Goal: Transaction & Acquisition: Purchase product/service

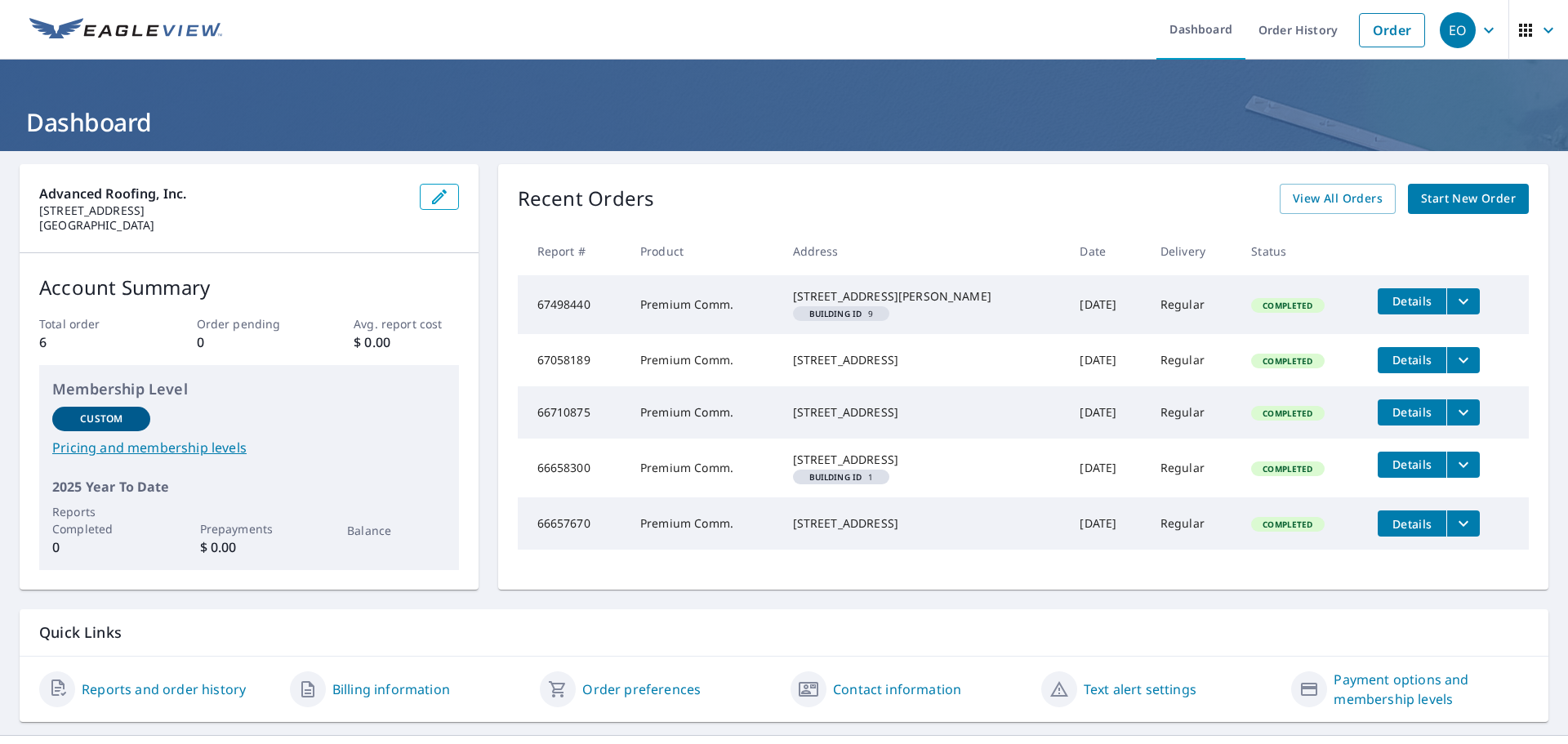
click at [1442, 203] on span "Start New Order" at bounding box center [1469, 199] width 95 height 20
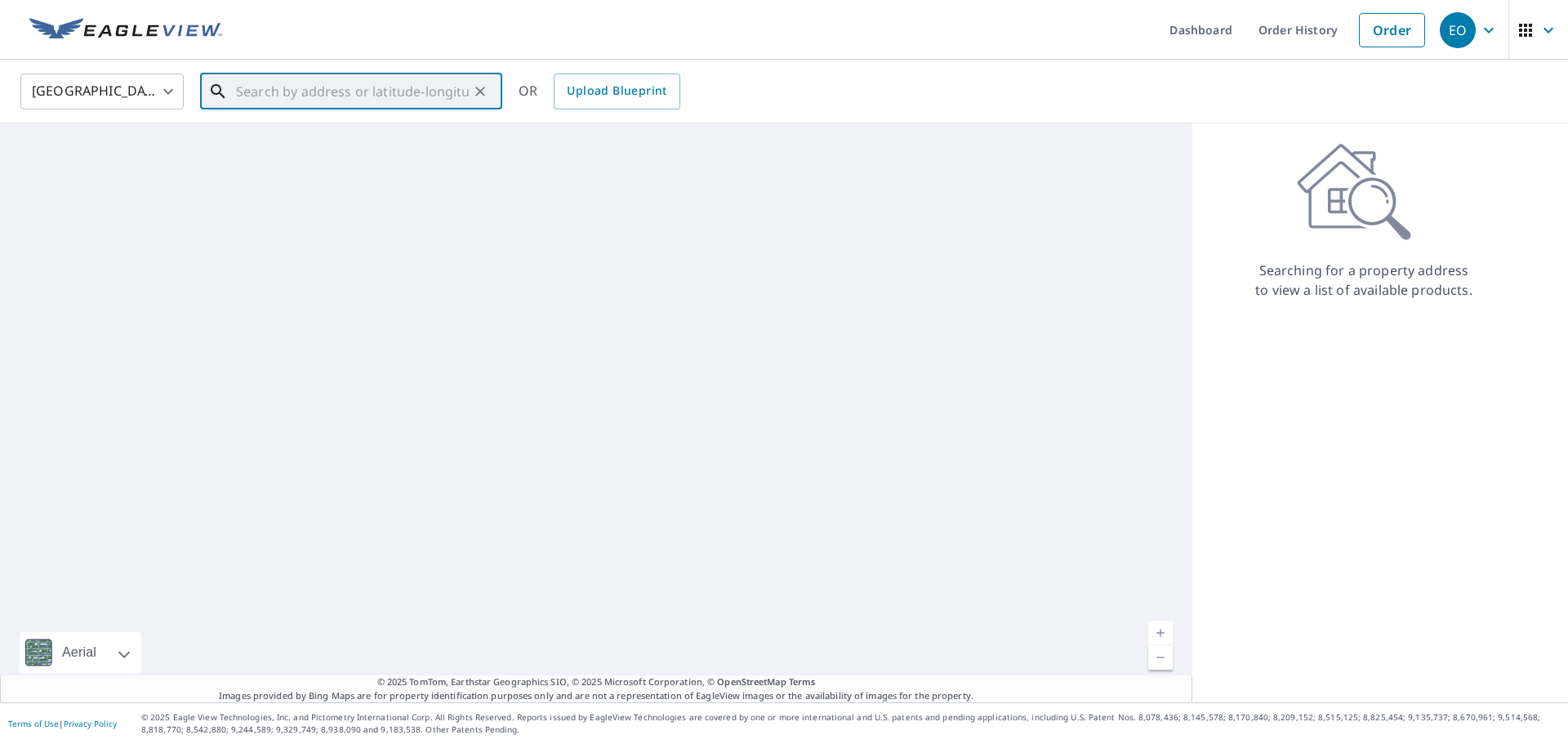
click at [355, 98] on input "text" at bounding box center [352, 91] width 233 height 46
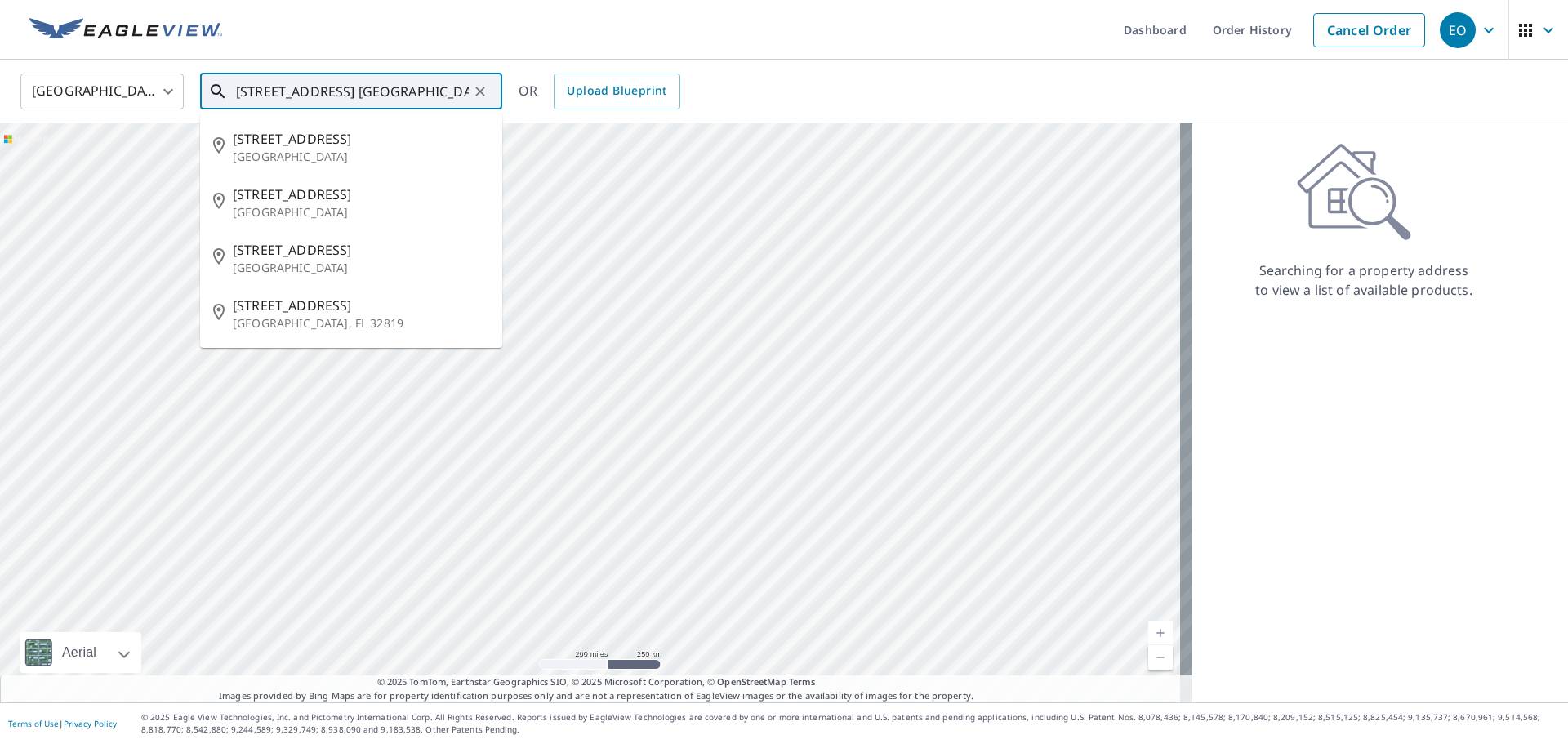
drag, startPoint x: 383, startPoint y: 89, endPoint x: 349, endPoint y: 86, distance: 34.1
click at [349, 86] on input "[STREET_ADDRESS] [GEOGRAPHIC_DATA], [GEOGRAPHIC_DATA]" at bounding box center [352, 91] width 233 height 46
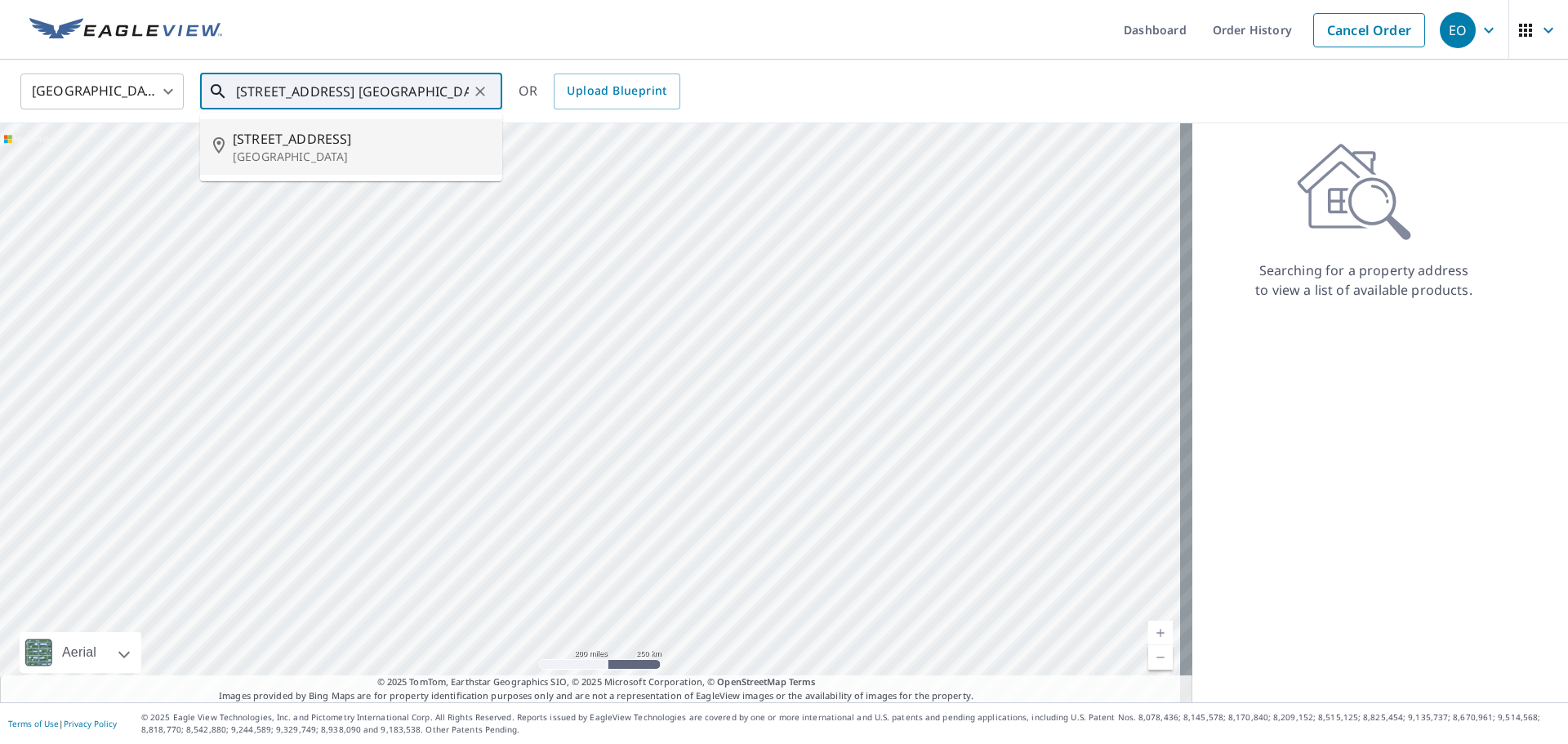
click at [363, 147] on span "[STREET_ADDRESS]" at bounding box center [361, 139] width 257 height 19
type input "[STREET_ADDRESS]"
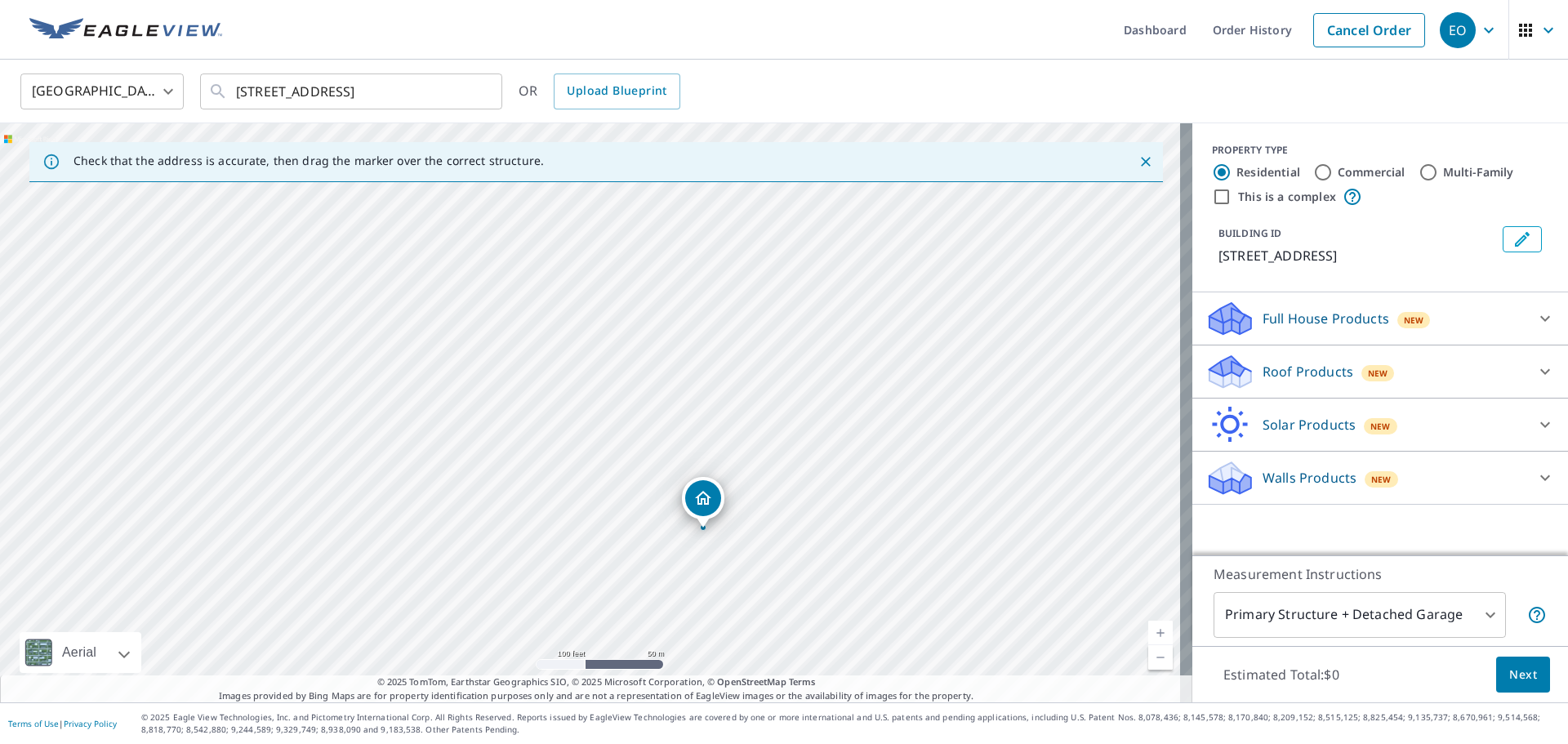
drag, startPoint x: 623, startPoint y: 271, endPoint x: 736, endPoint y: 389, distance: 163.4
click at [736, 389] on div "[STREET_ADDRESS]" at bounding box center [596, 412] width 1193 height 579
drag, startPoint x: 875, startPoint y: 540, endPoint x: 988, endPoint y: 444, distance: 148.3
click at [988, 444] on div "[STREET_ADDRESS]" at bounding box center [596, 412] width 1193 height 579
drag, startPoint x: 1092, startPoint y: 386, endPoint x: 836, endPoint y: 399, distance: 256.3
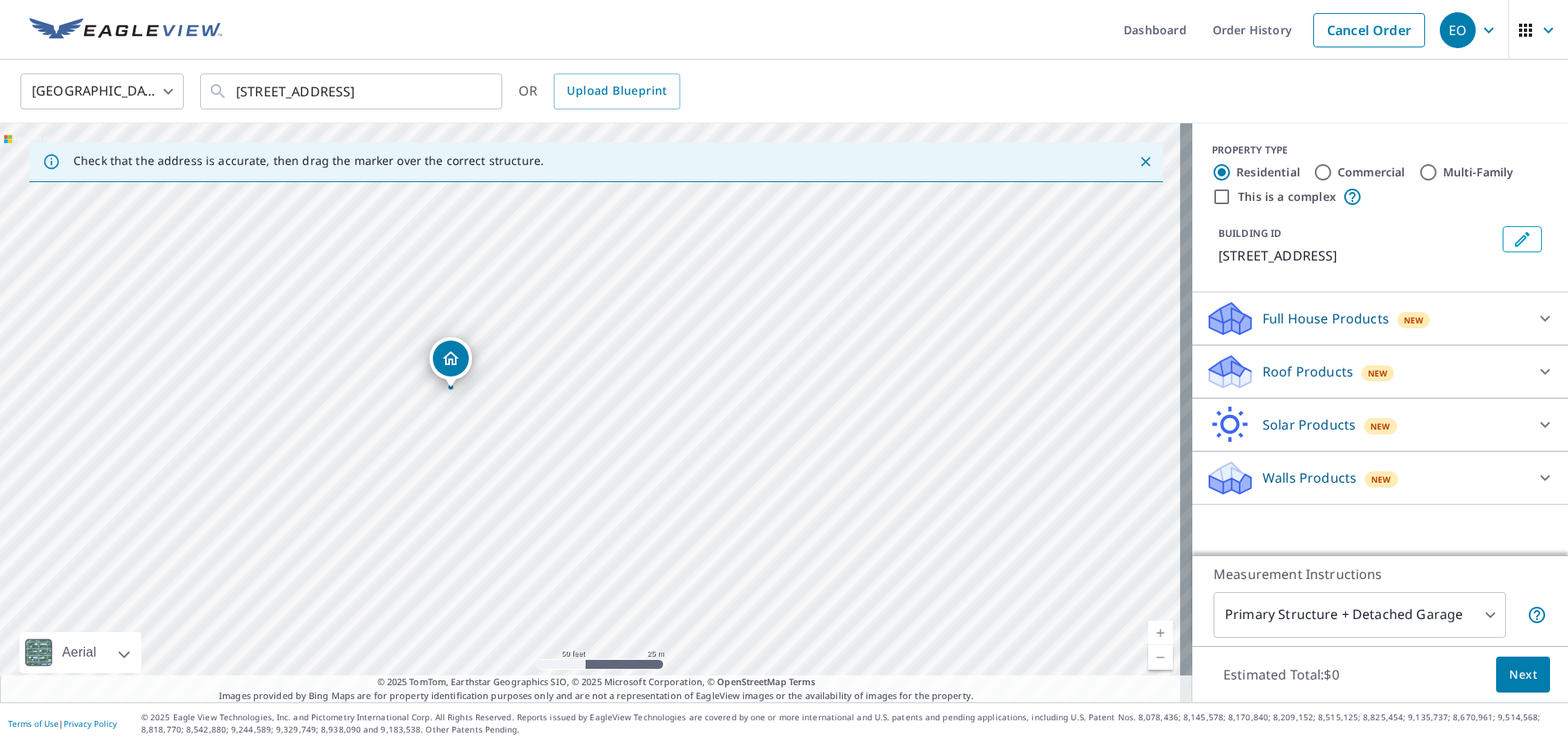
drag, startPoint x: 437, startPoint y: 410, endPoint x: 442, endPoint y: 354, distance: 56.2
click at [1313, 166] on input "Commercial" at bounding box center [1323, 172] width 19 height 19
radio input "true"
type input "4"
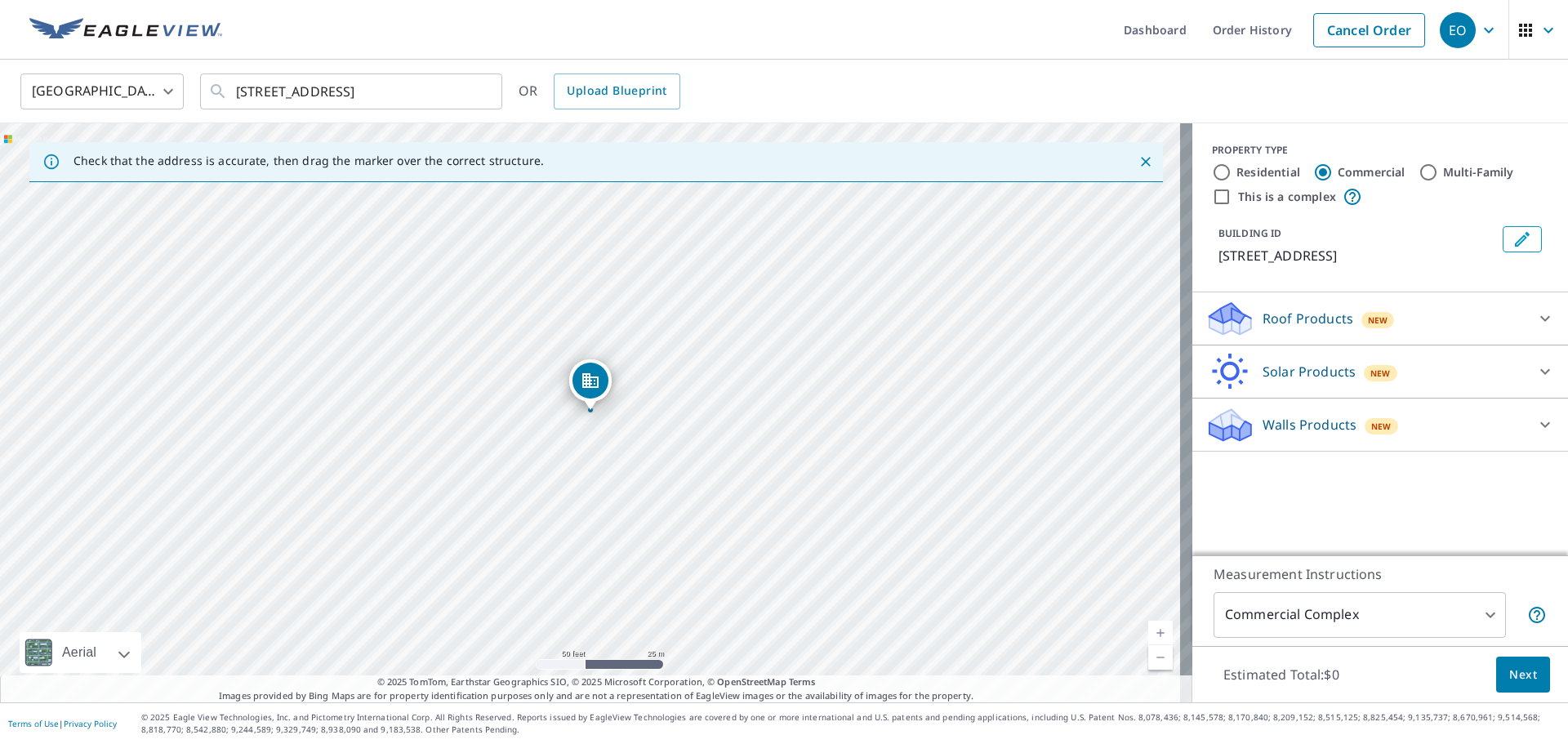
click at [601, 386] on div "Dropped pin, building 1, Commercial property, 1100 Sand Lake Rd Longwood, FL 32…" at bounding box center [590, 380] width 36 height 36
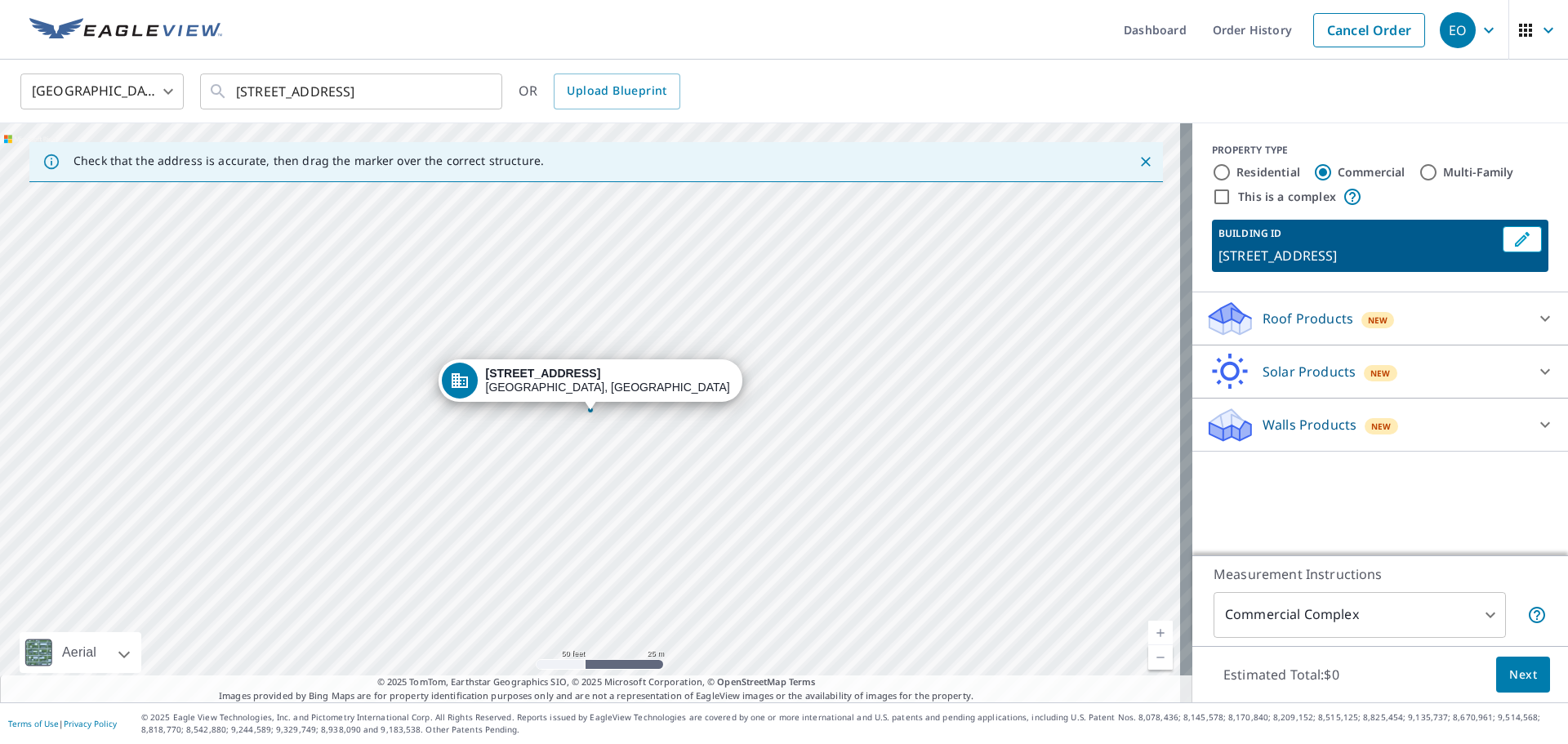
click at [881, 57] on ul "Dashboard Order History Cancel Order" at bounding box center [832, 30] width 1201 height 60
click at [1428, 338] on div "Roof Products New" at bounding box center [1366, 319] width 320 height 39
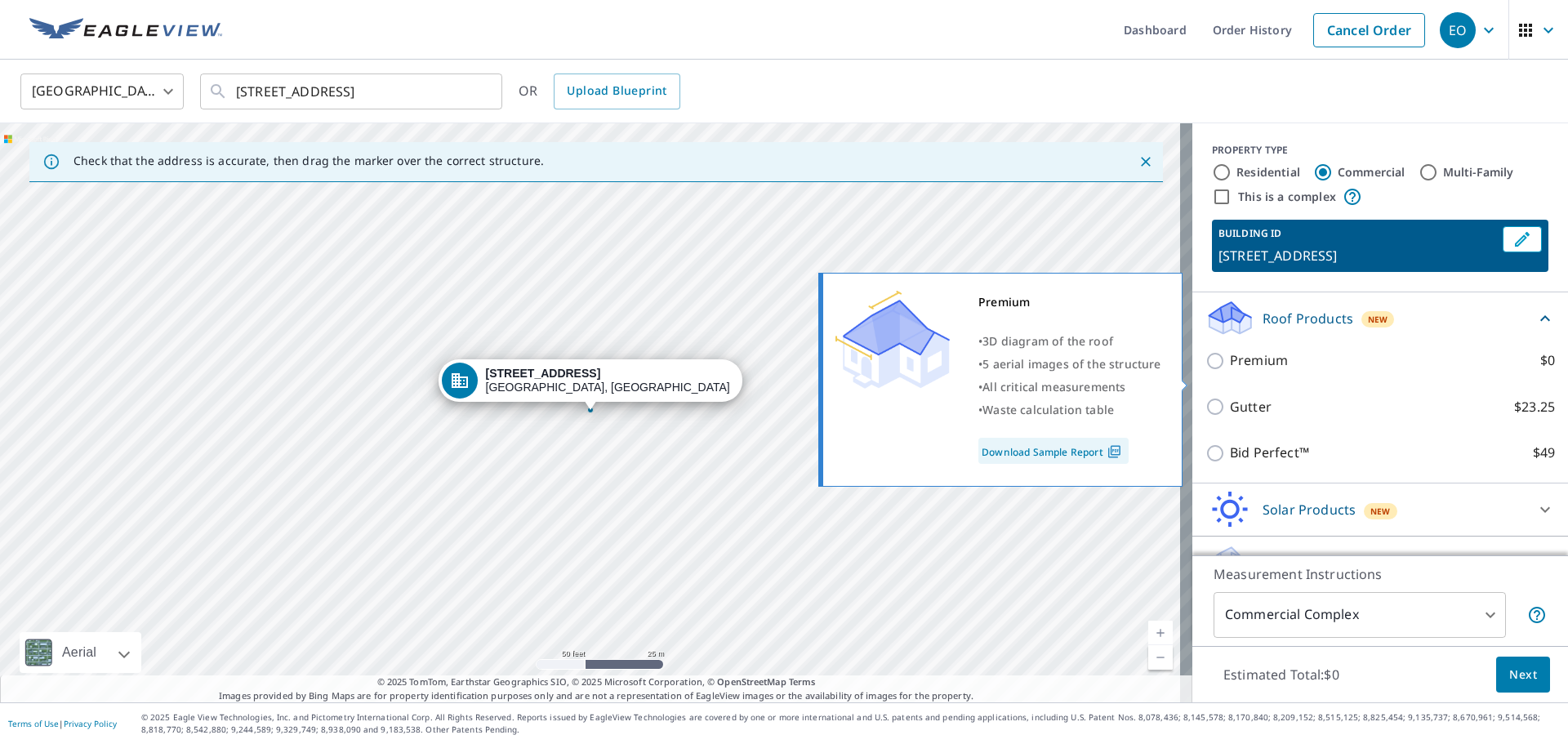
click at [1213, 371] on input "Premium $0" at bounding box center [1218, 361] width 25 height 19
checkbox input "true"
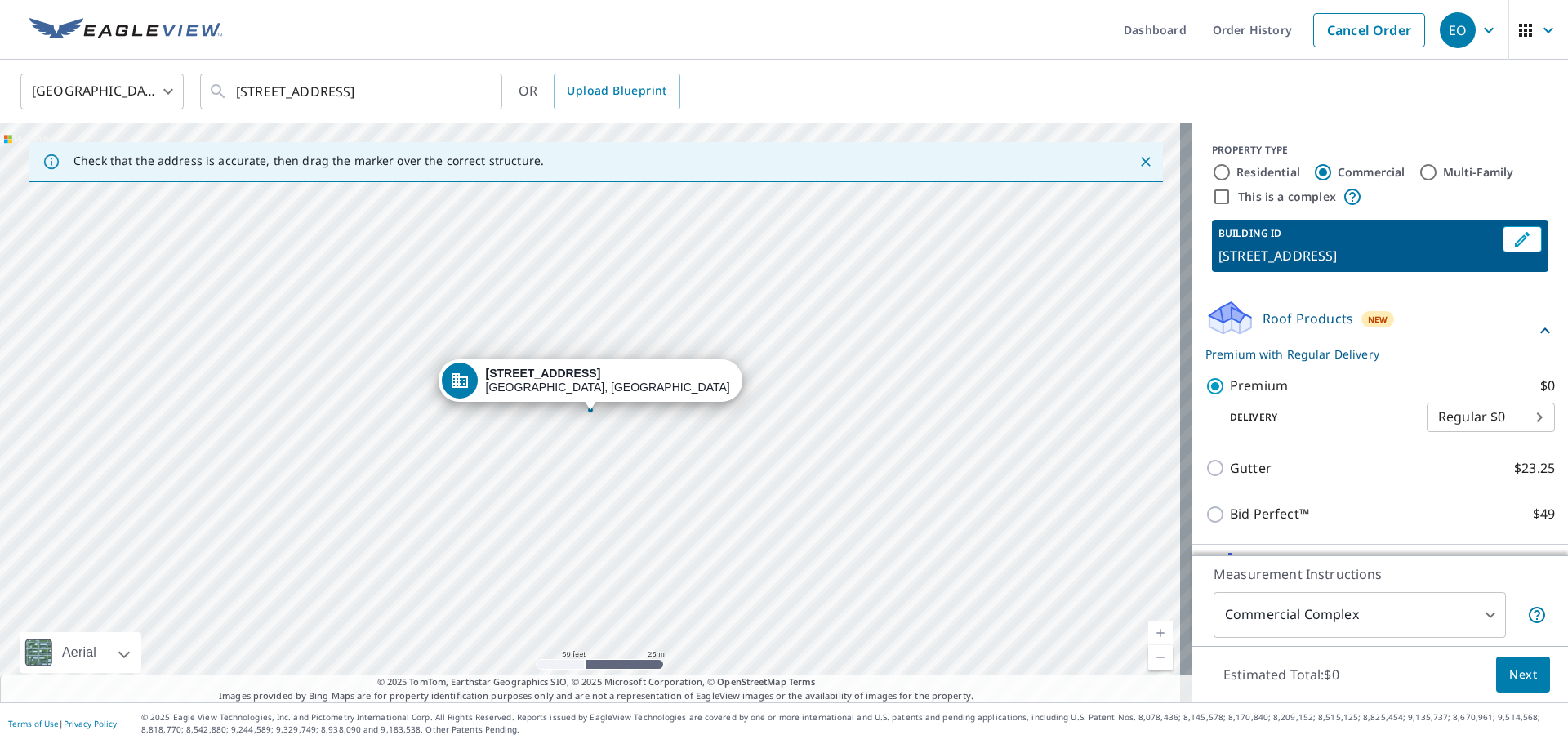
scroll to position [115, 0]
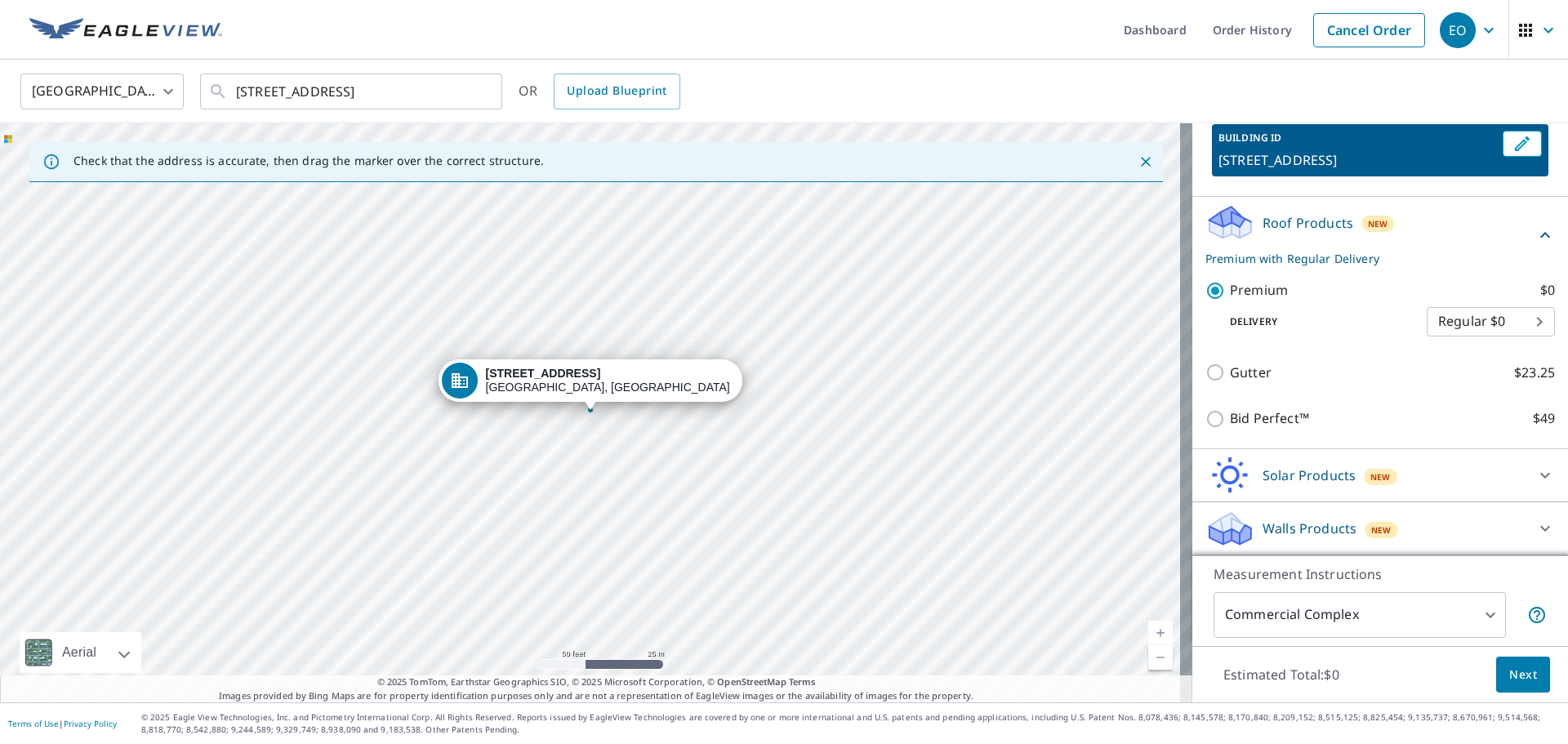
click at [1397, 613] on body "EO EO Dashboard Order History Cancel Order EO [GEOGRAPHIC_DATA] [GEOGRAPHIC_DAT…" at bounding box center [784, 372] width 1568 height 744
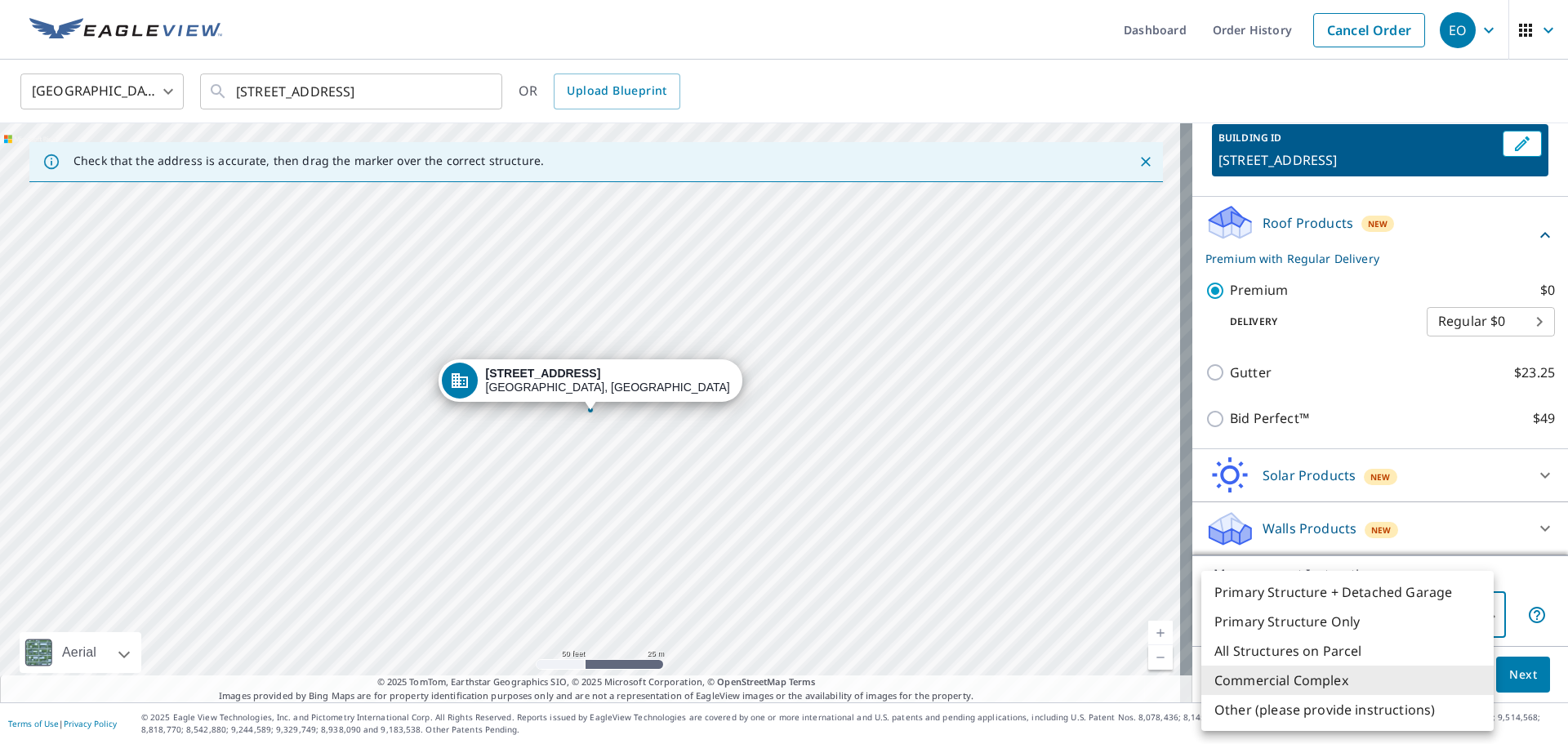
click at [1339, 627] on li "Primary Structure Only" at bounding box center [1347, 620] width 293 height 29
type input "2"
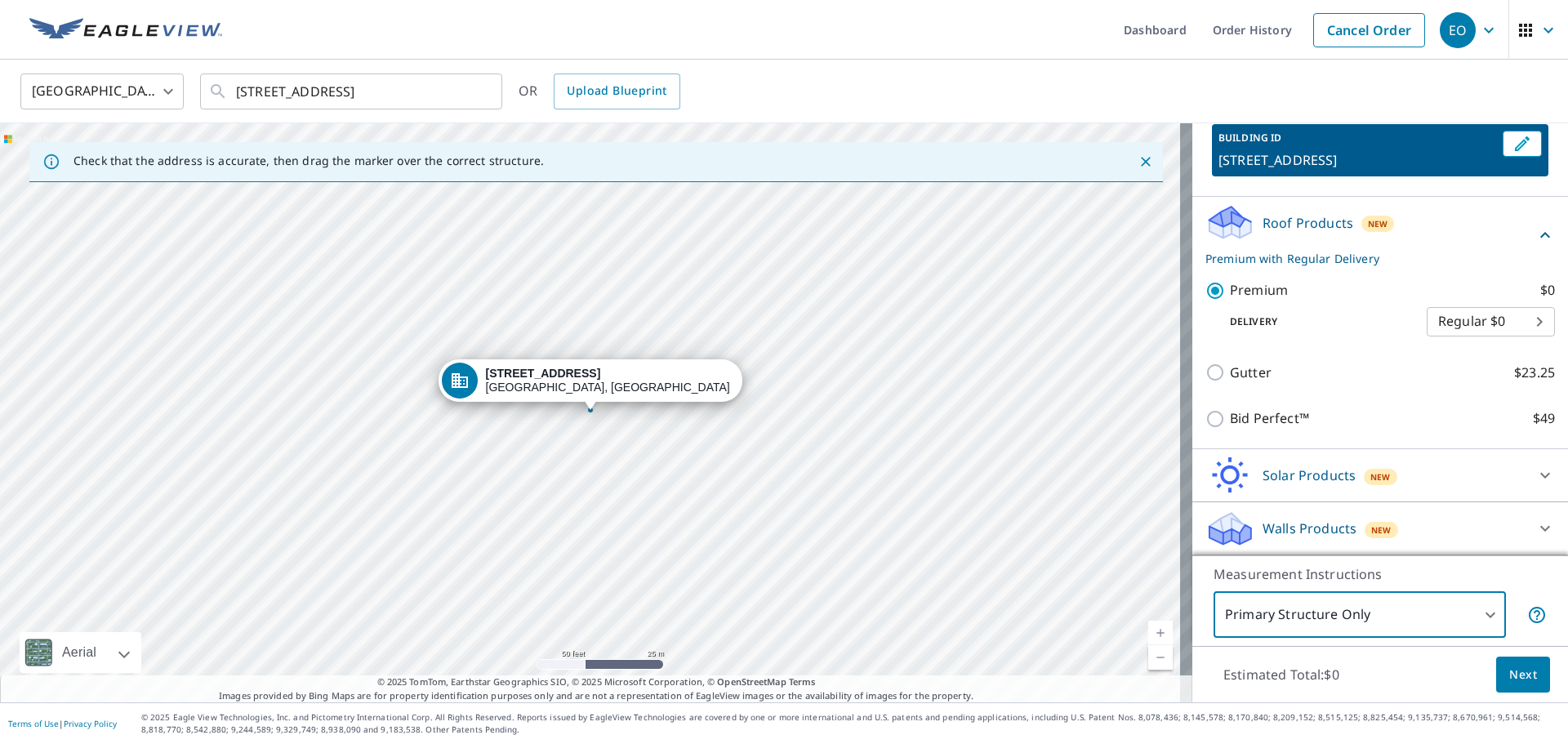
click at [1518, 683] on span "Next" at bounding box center [1523, 674] width 28 height 20
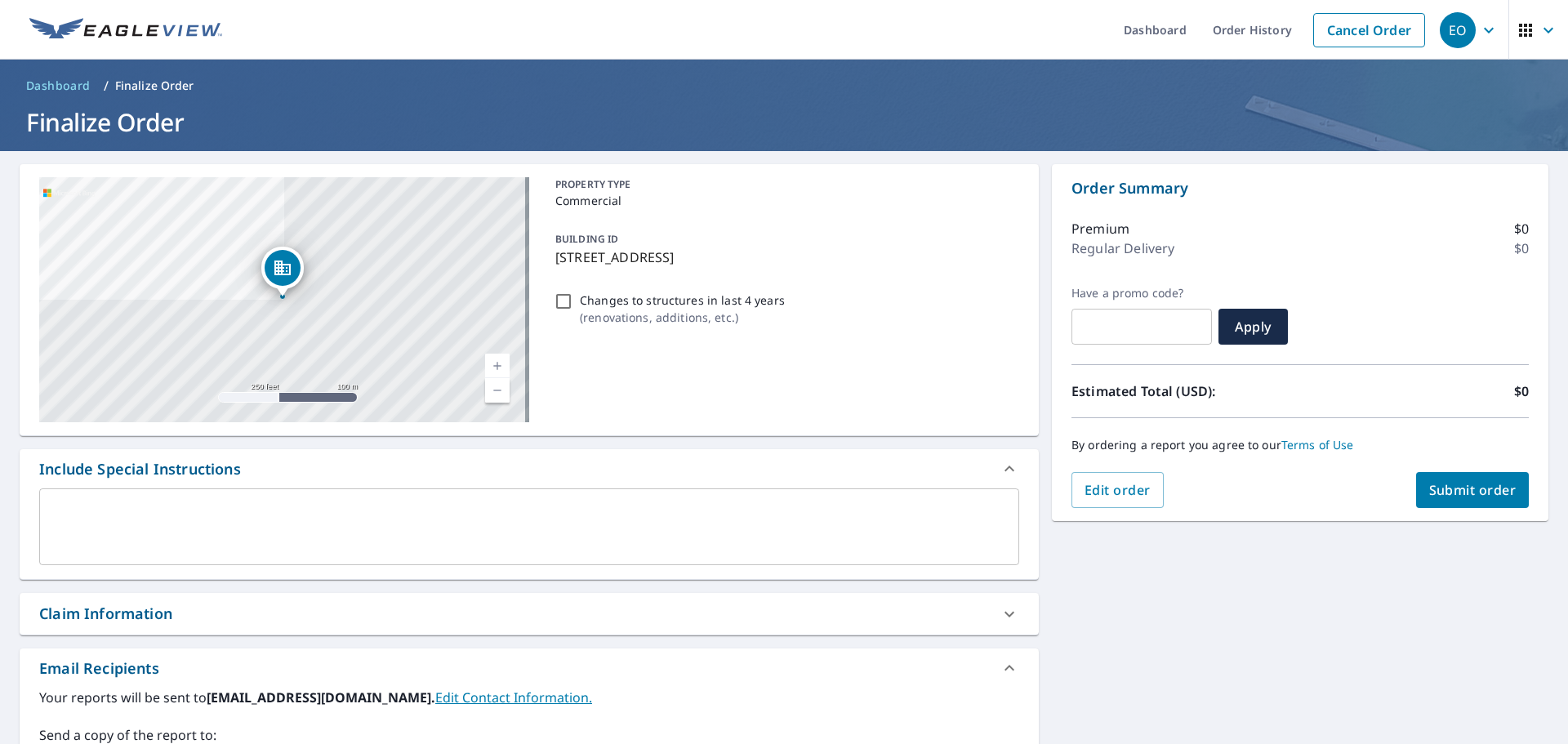
click at [1429, 488] on span "Submit order" at bounding box center [1472, 489] width 87 height 18
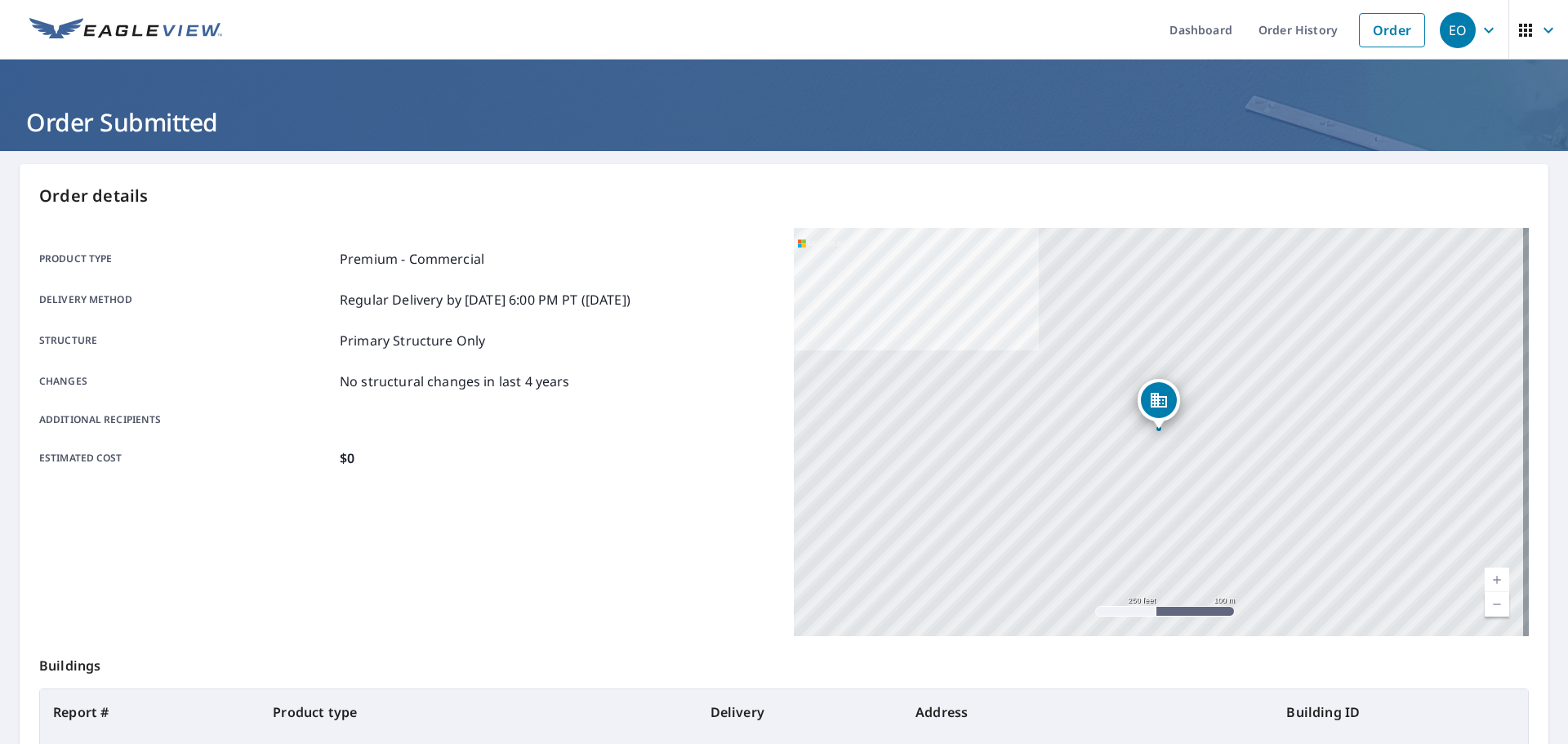
click at [311, 329] on div "Product type Premium - Commercial Delivery method Regular Delivery by [DATE] 6:…" at bounding box center [407, 358] width 735 height 219
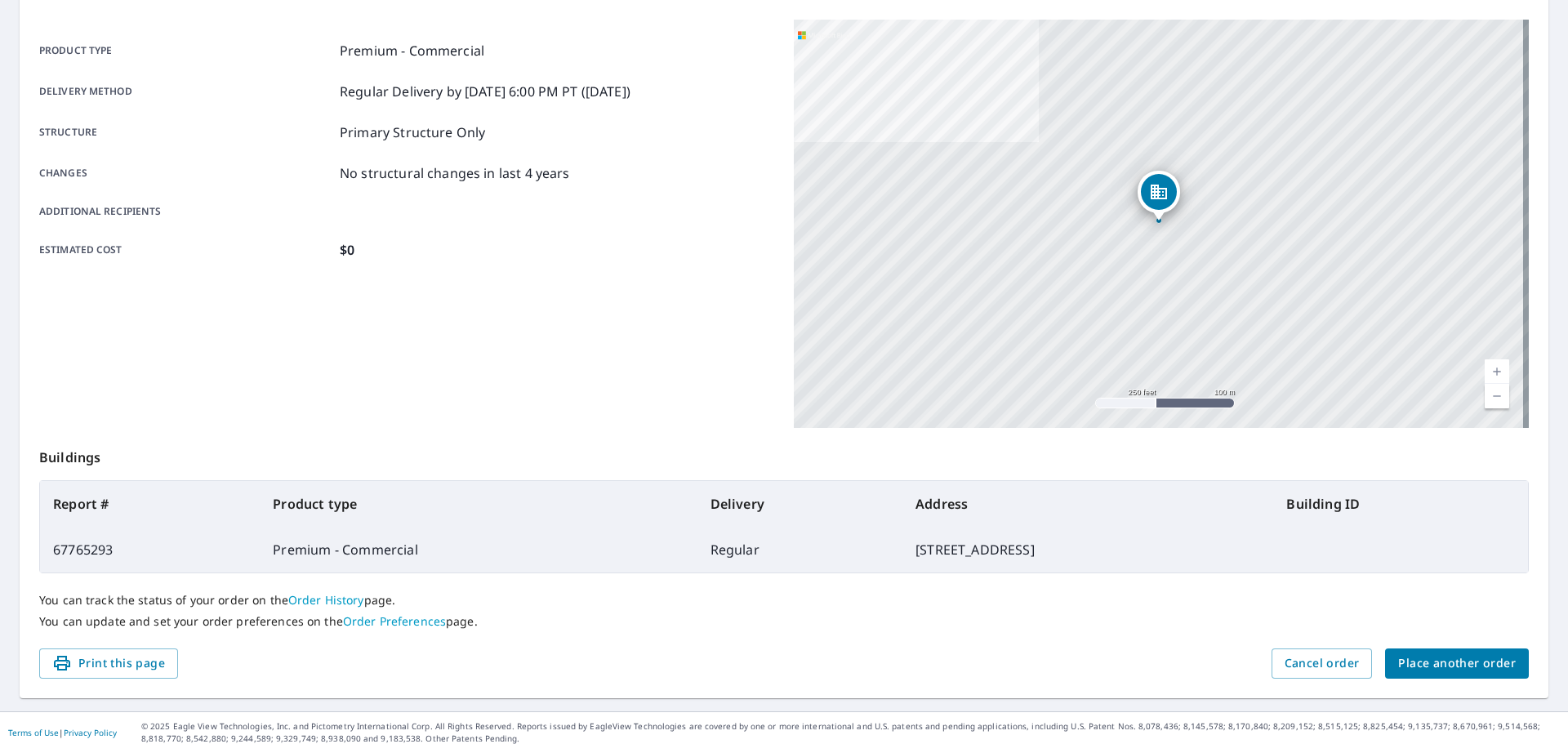
scroll to position [217, 0]
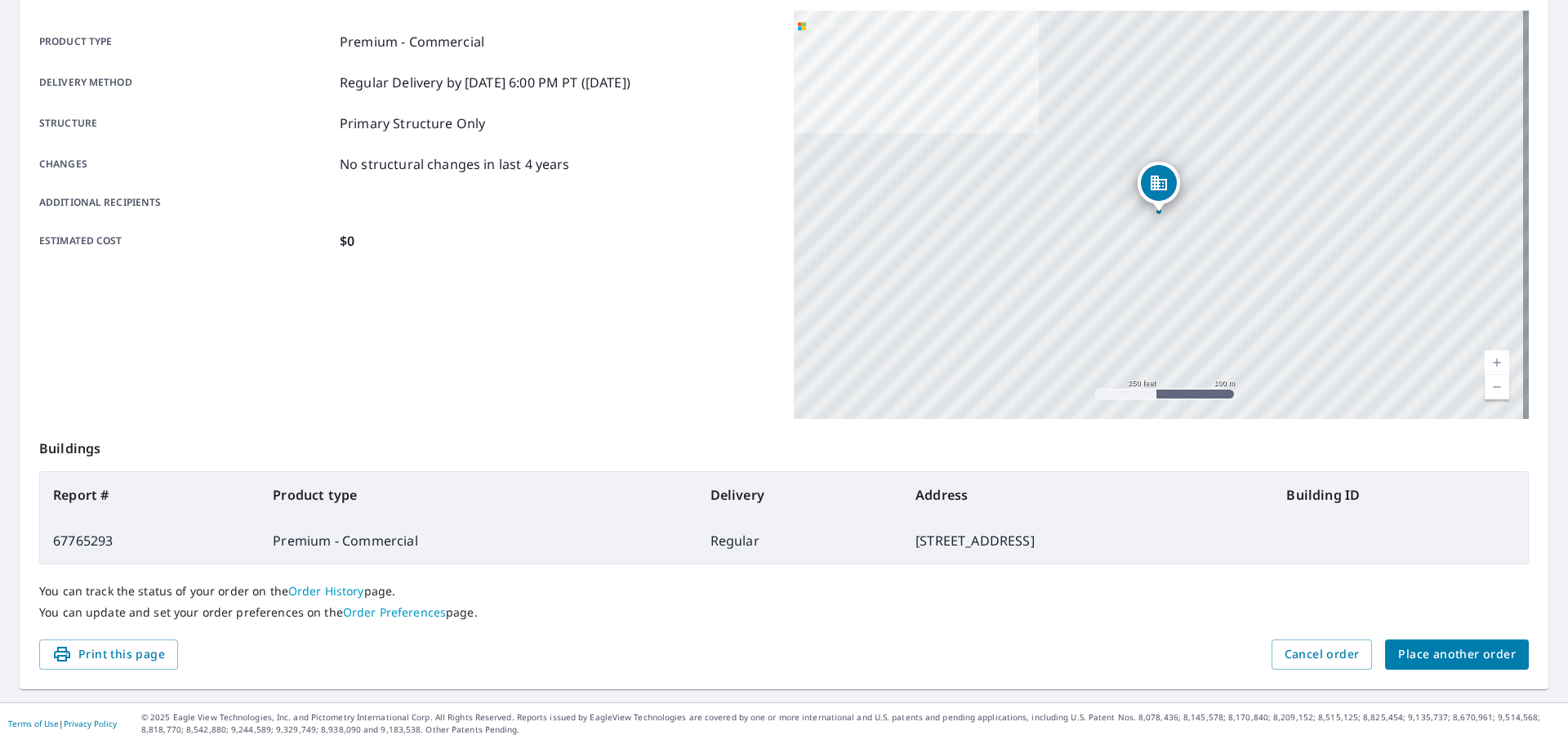
click at [664, 334] on div "Product type Premium - Commercial Delivery method Regular Delivery by [DATE] 6:…" at bounding box center [407, 214] width 735 height 408
